Goal: Task Accomplishment & Management: Use online tool/utility

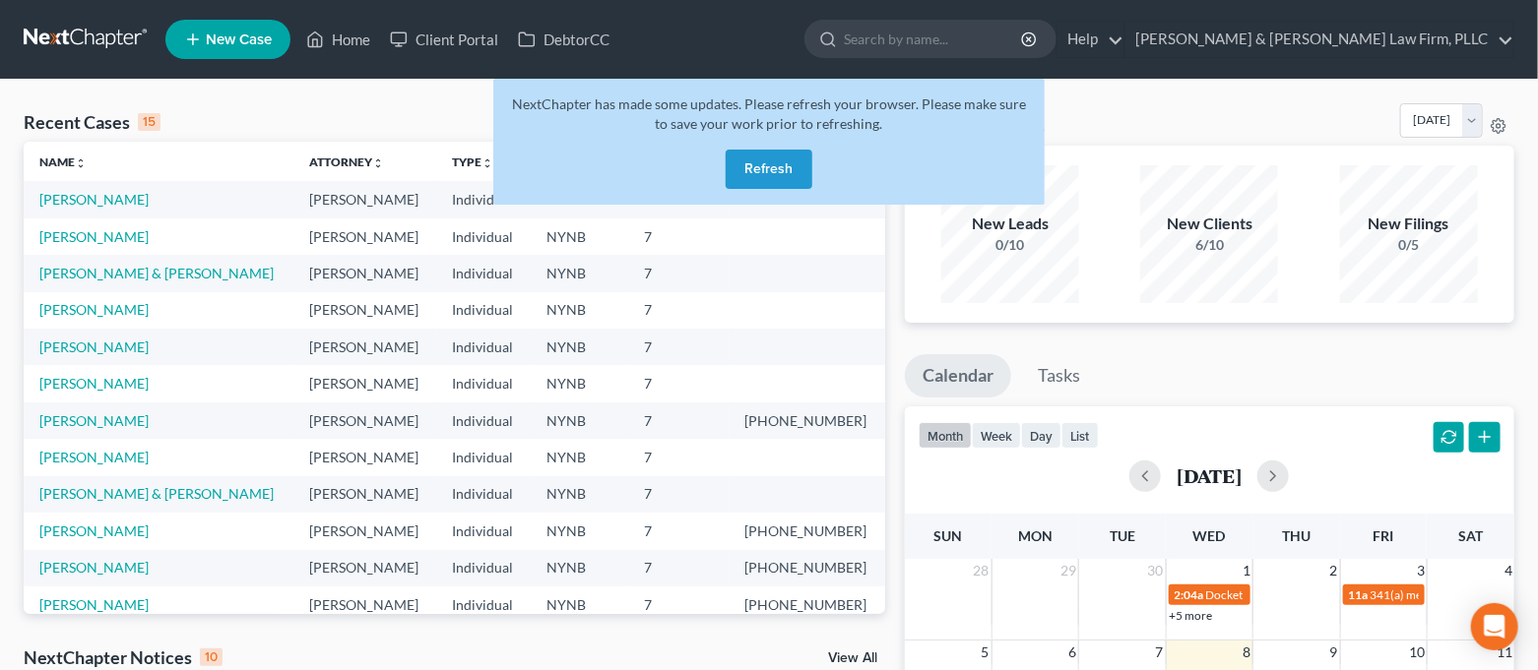
drag, startPoint x: 0, startPoint y: 0, endPoint x: 784, endPoint y: 155, distance: 798.7
click at [784, 155] on button "Refresh" at bounding box center [769, 169] width 87 height 39
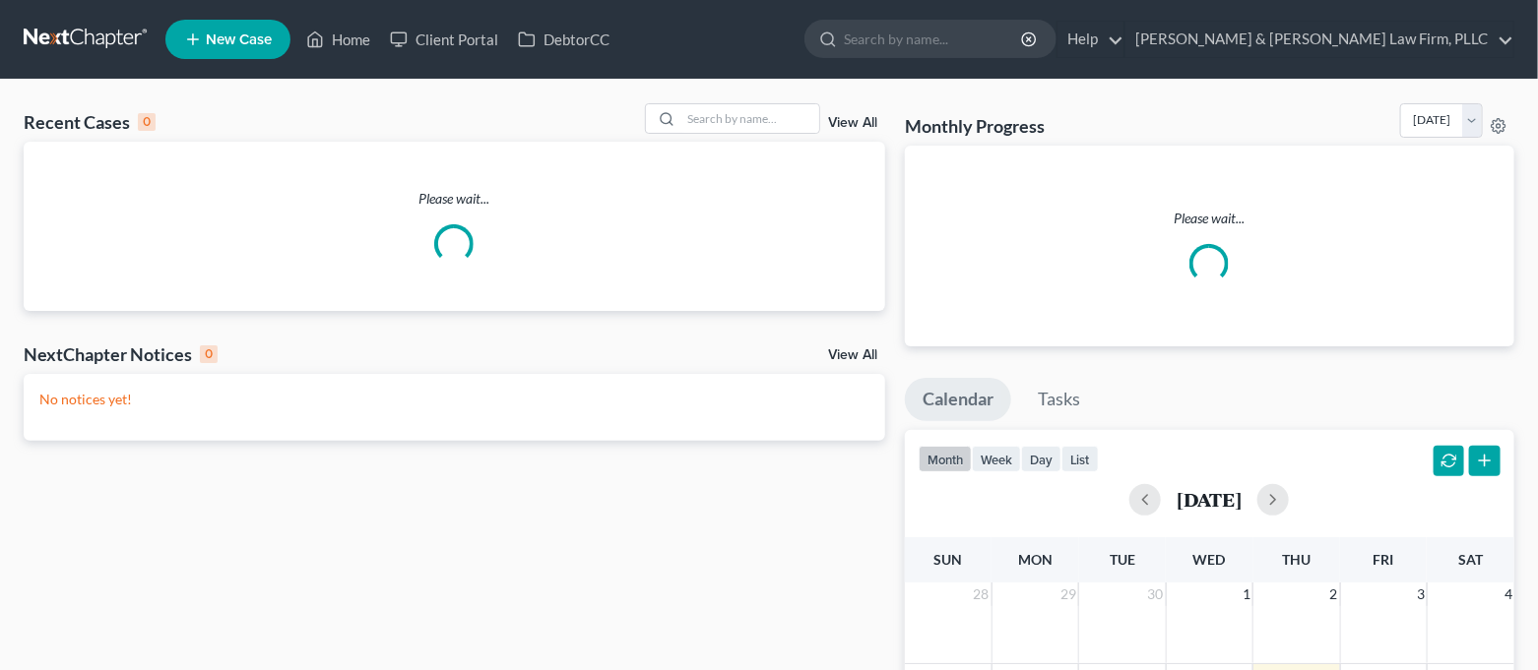
click at [590, 58] on ul "New Case Home Client Portal DebtorCC - No Result - See all results Or Press Ent…" at bounding box center [839, 39] width 1349 height 51
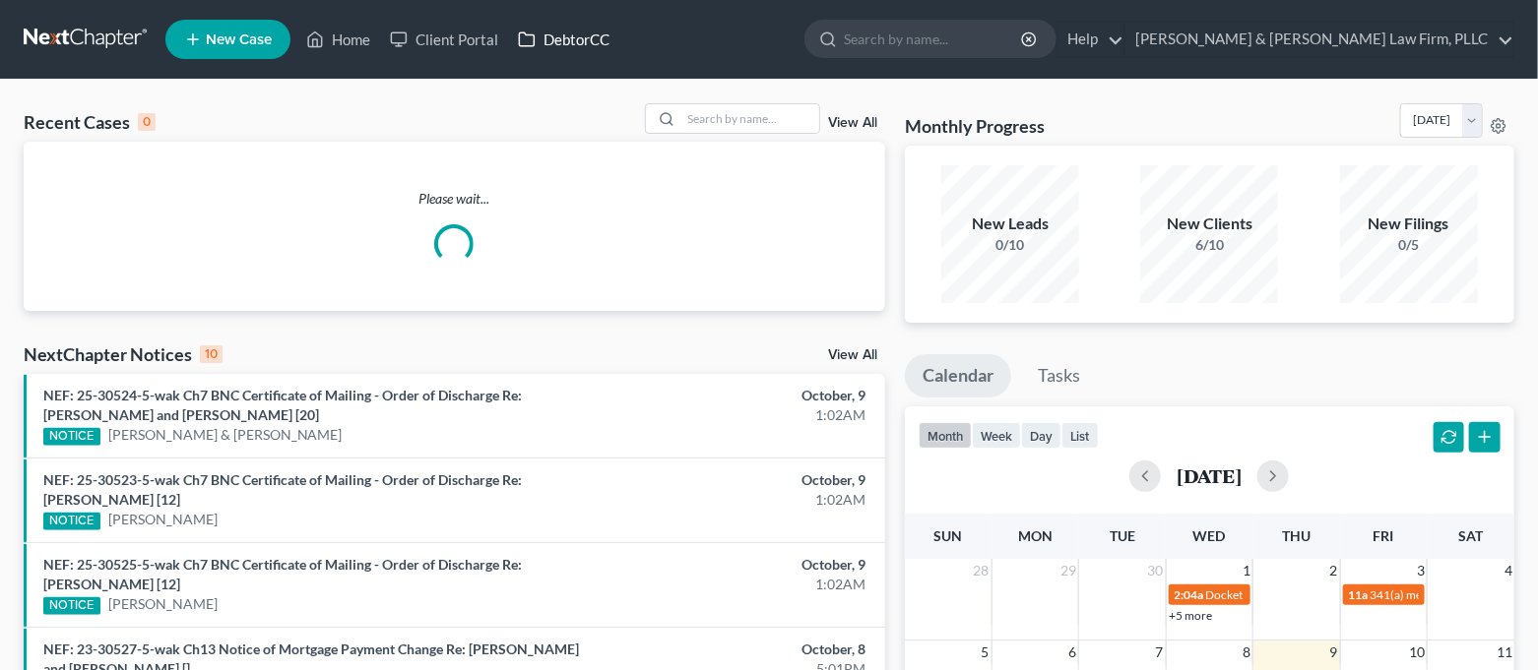
click at [581, 40] on link "DebtorCC" at bounding box center [563, 39] width 111 height 35
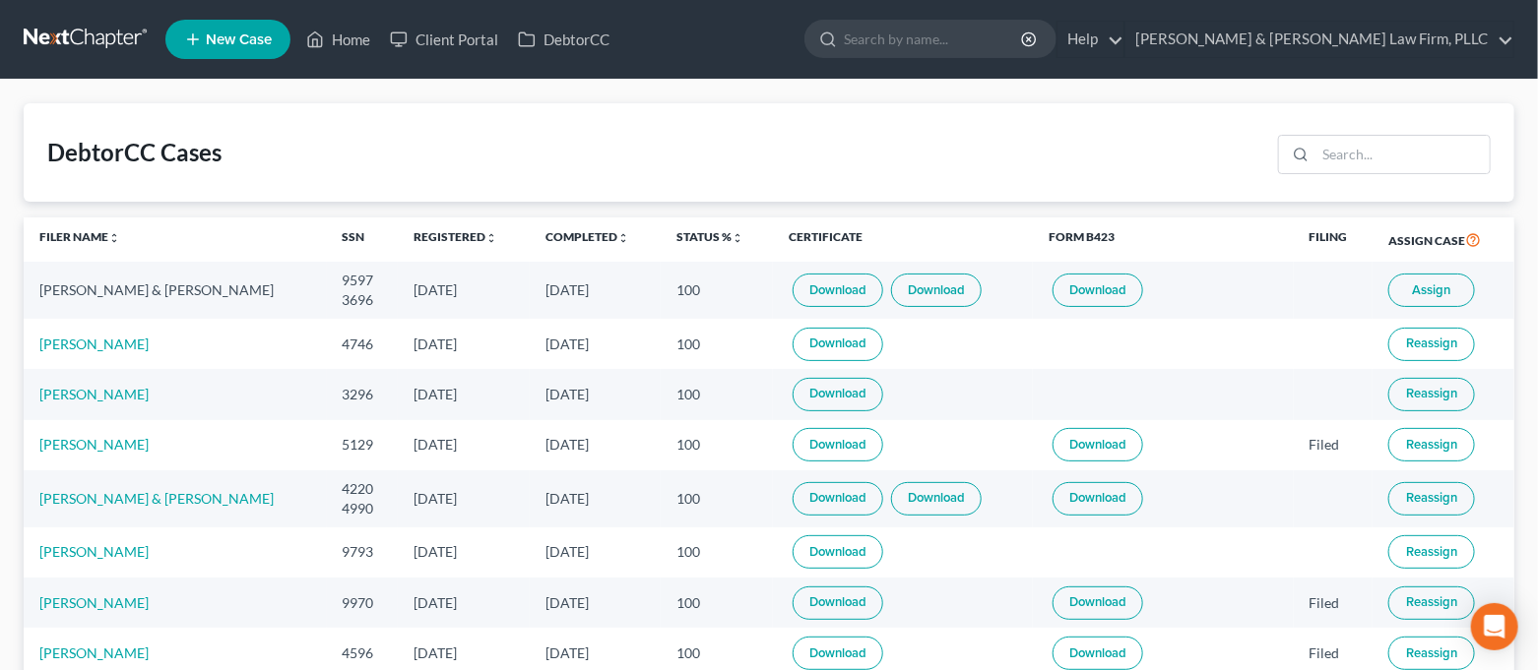
click at [1427, 289] on span "Assign" at bounding box center [1432, 291] width 38 height 16
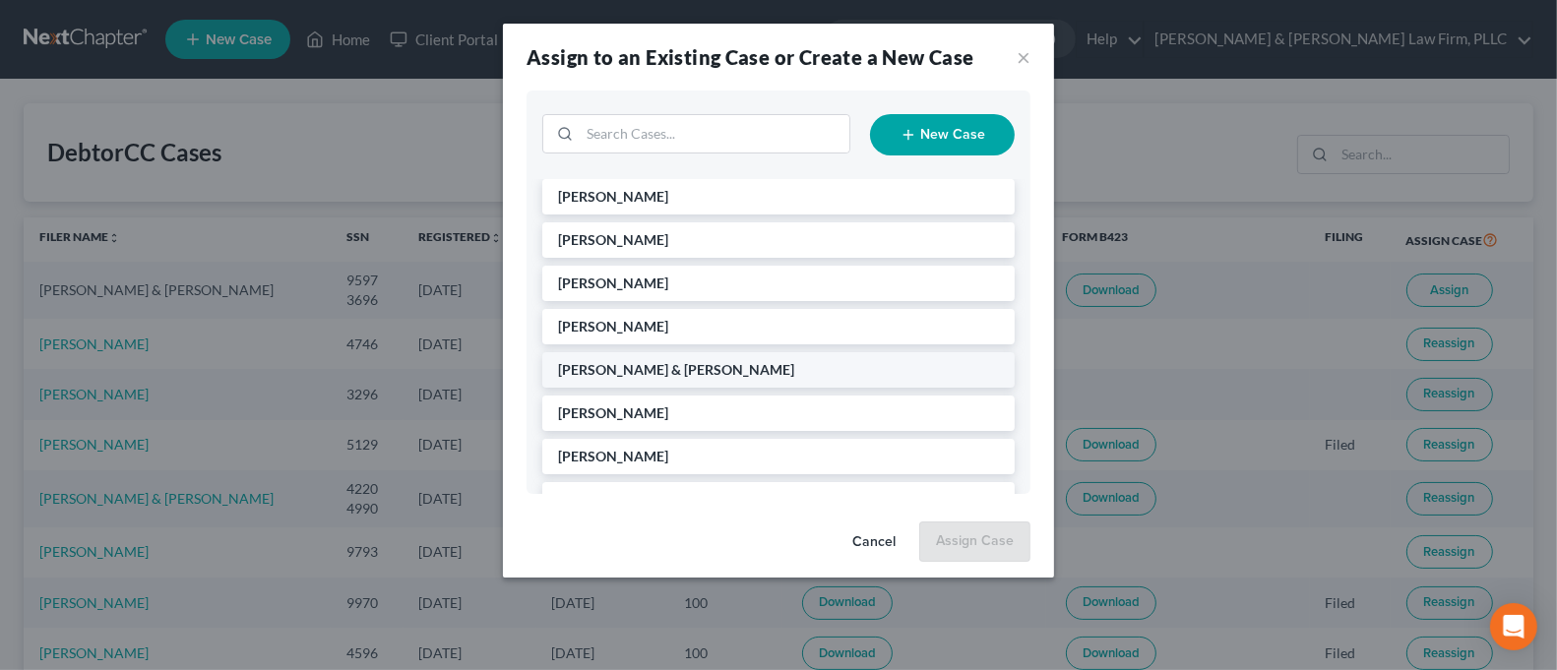
click at [812, 376] on li "[PERSON_NAME] & [PERSON_NAME]" at bounding box center [778, 369] width 473 height 35
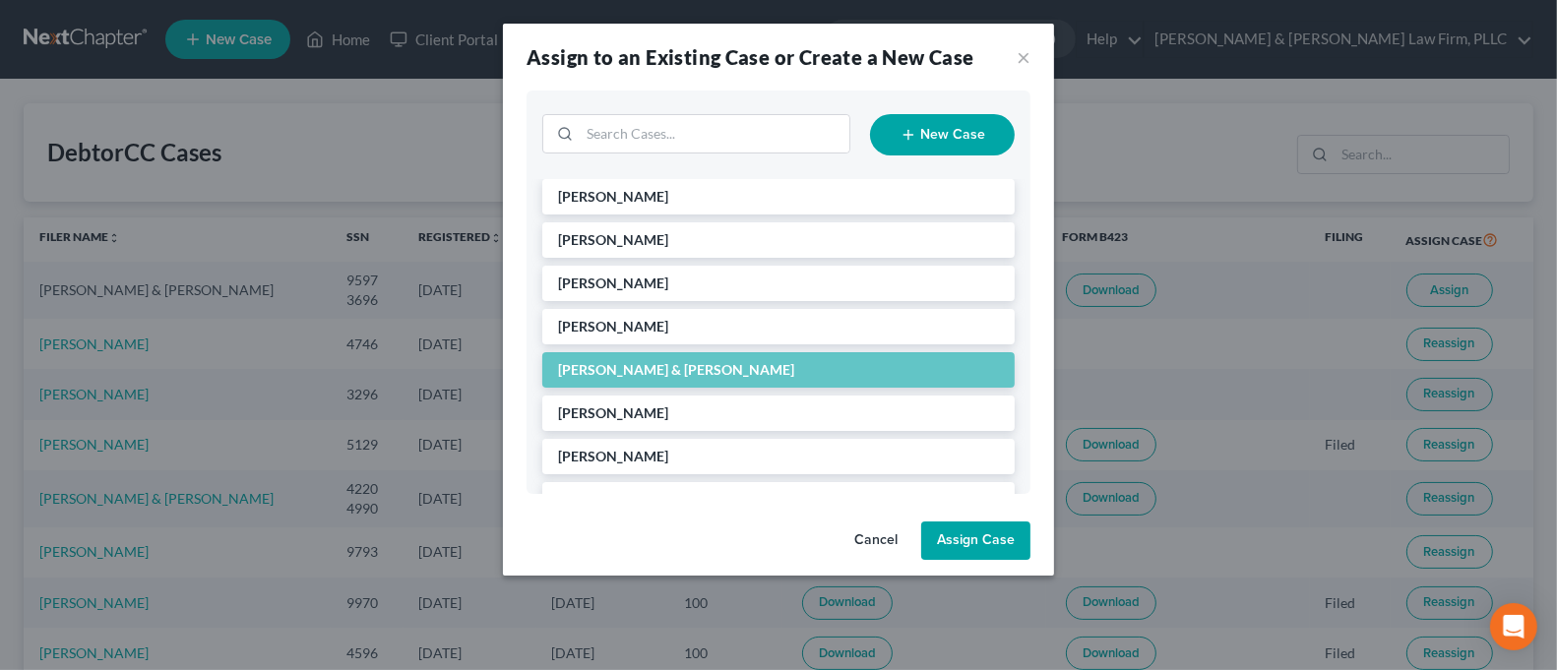
click at [1001, 542] on button "Assign Case" at bounding box center [975, 541] width 109 height 39
